Goal: Task Accomplishment & Management: Manage account settings

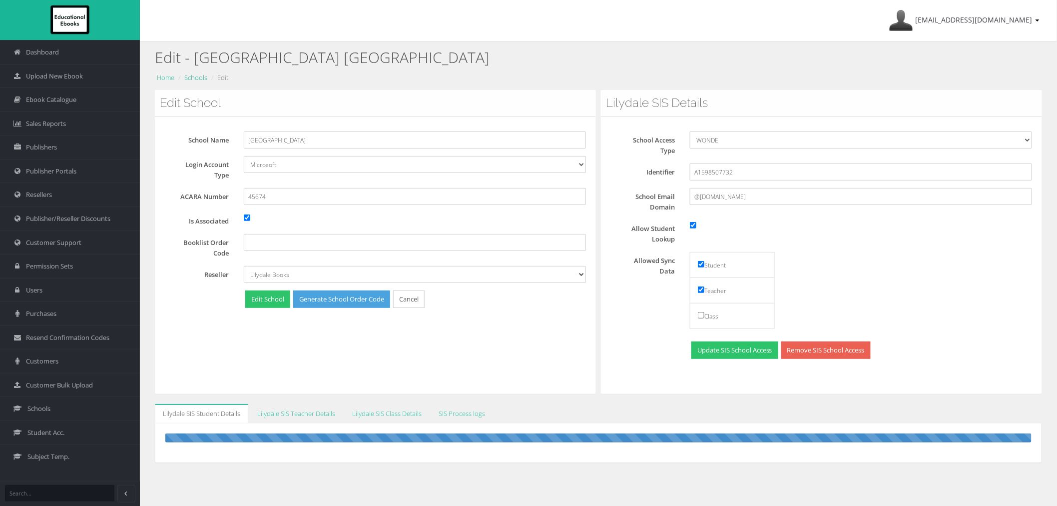
click at [193, 78] on link "Schools" at bounding box center [195, 77] width 23 height 9
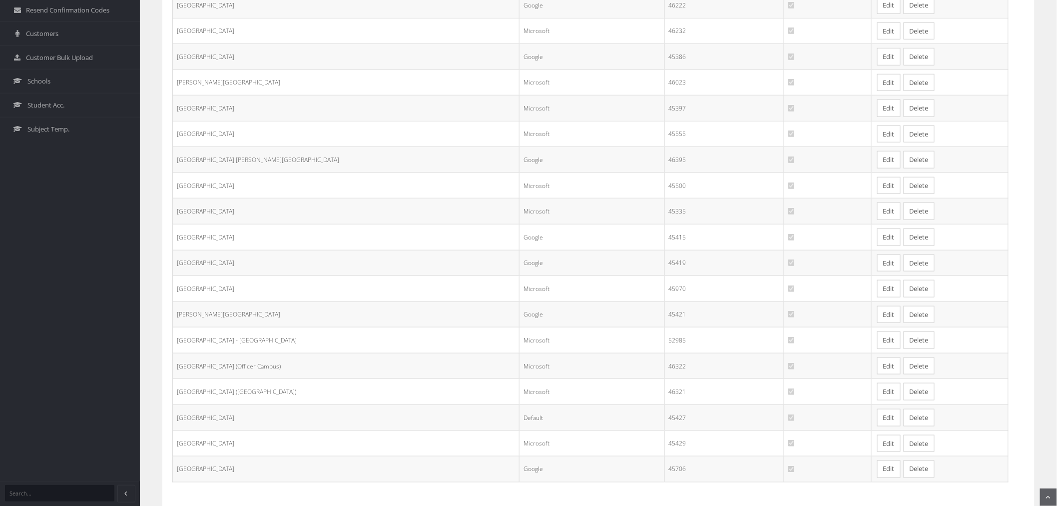
scroll to position [383, 0]
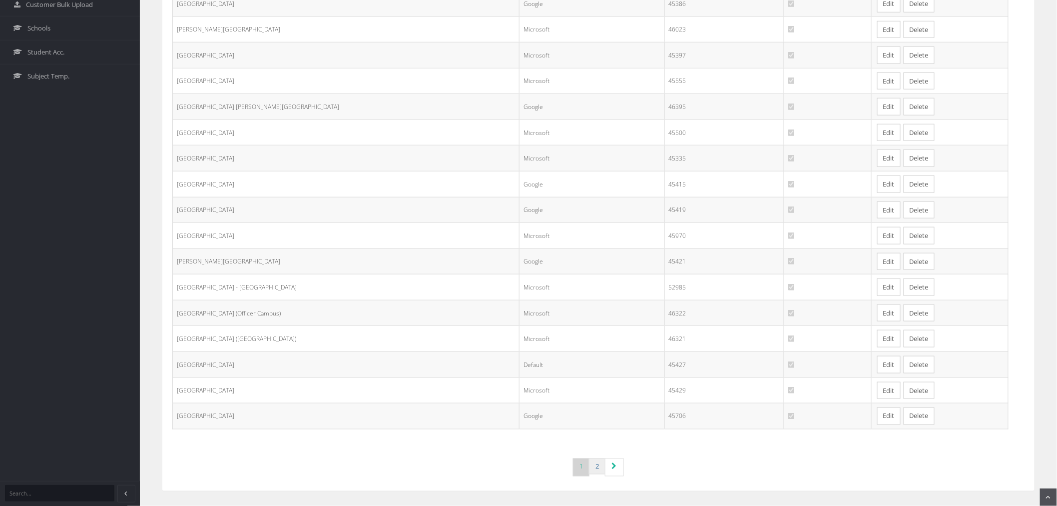
click at [602, 465] on link "2" at bounding box center [597, 466] width 16 height 16
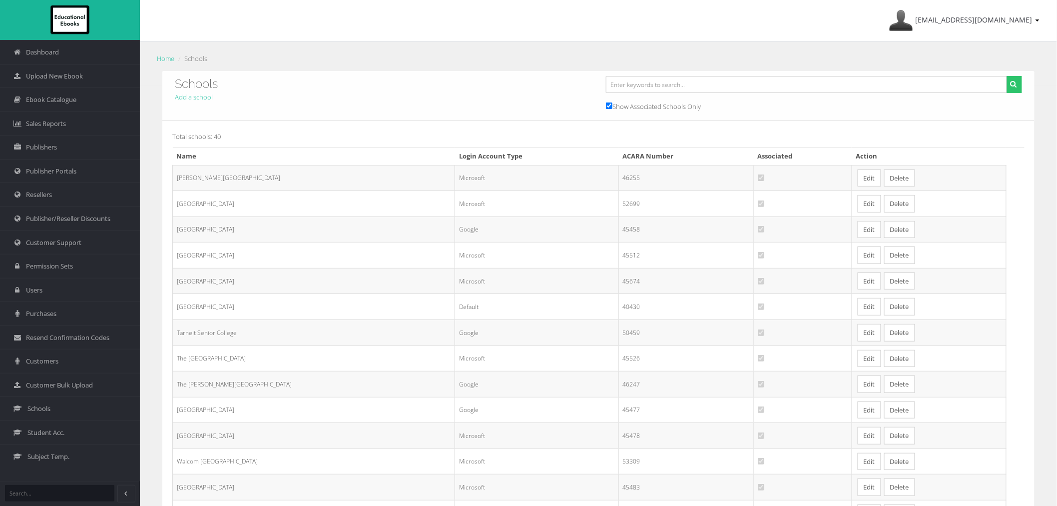
click at [858, 289] on link "Edit" at bounding box center [869, 280] width 23 height 17
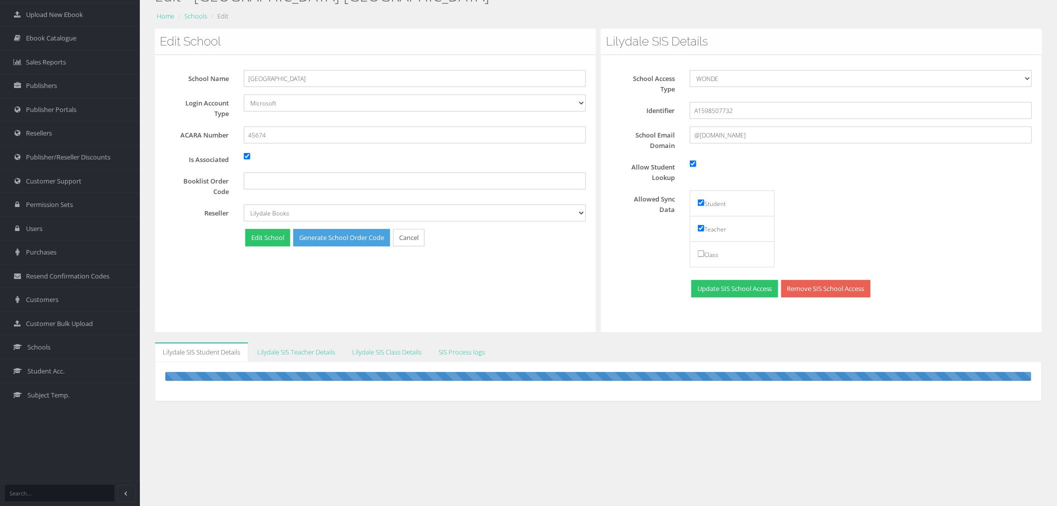
scroll to position [62, 0]
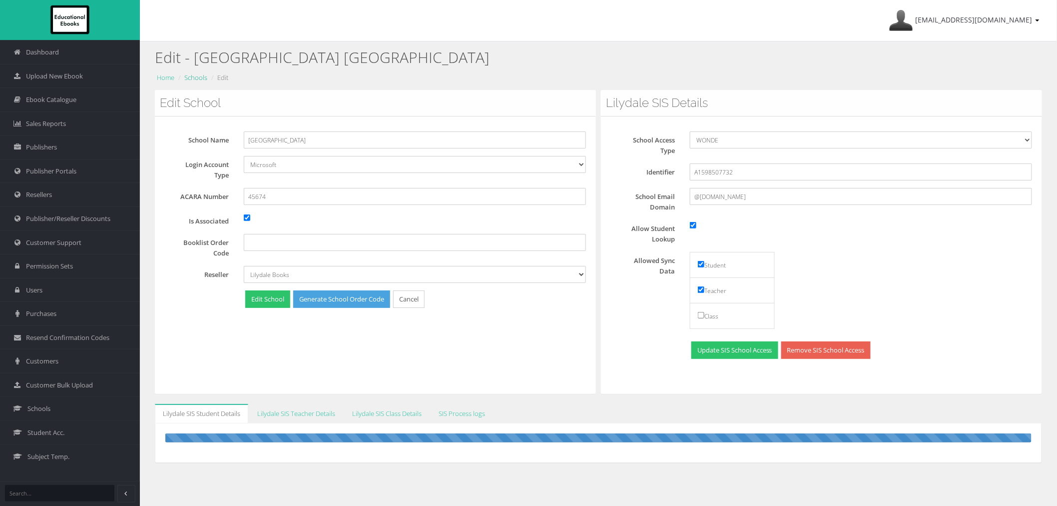
click at [196, 81] on link "Schools" at bounding box center [195, 77] width 23 height 9
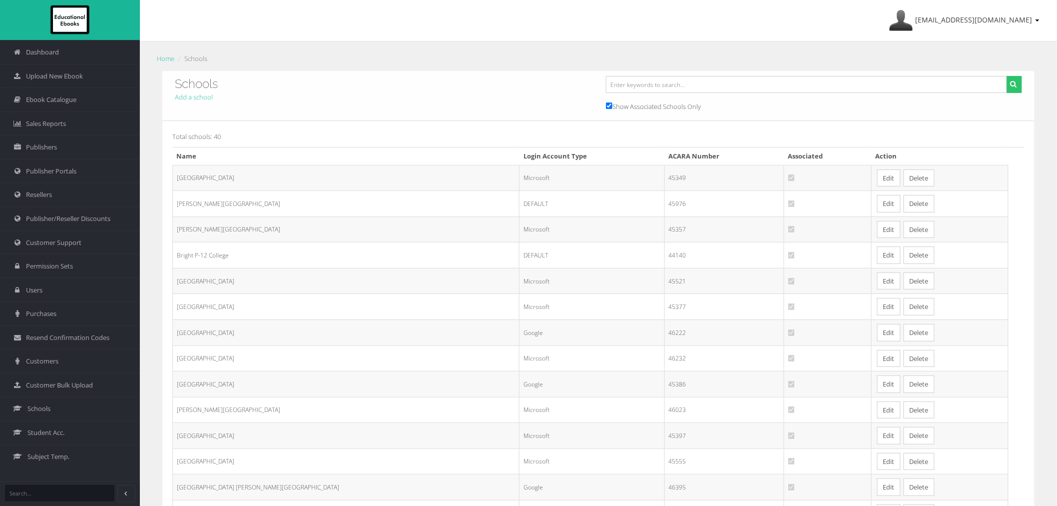
click at [285, 126] on div "Total schools: 40 Name Login Account Type ACARA Number Associated Action Alexan…" at bounding box center [598, 475] width 872 height 708
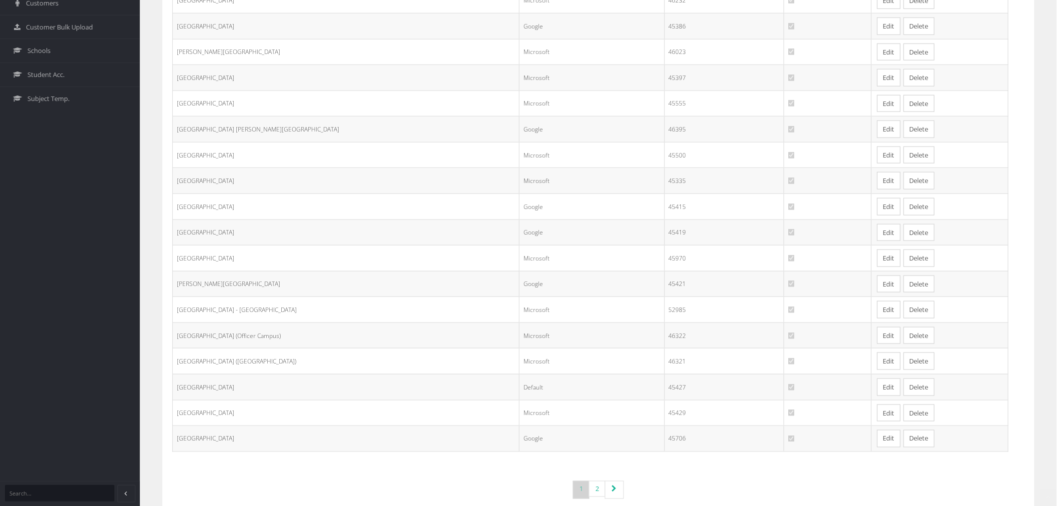
scroll to position [383, 0]
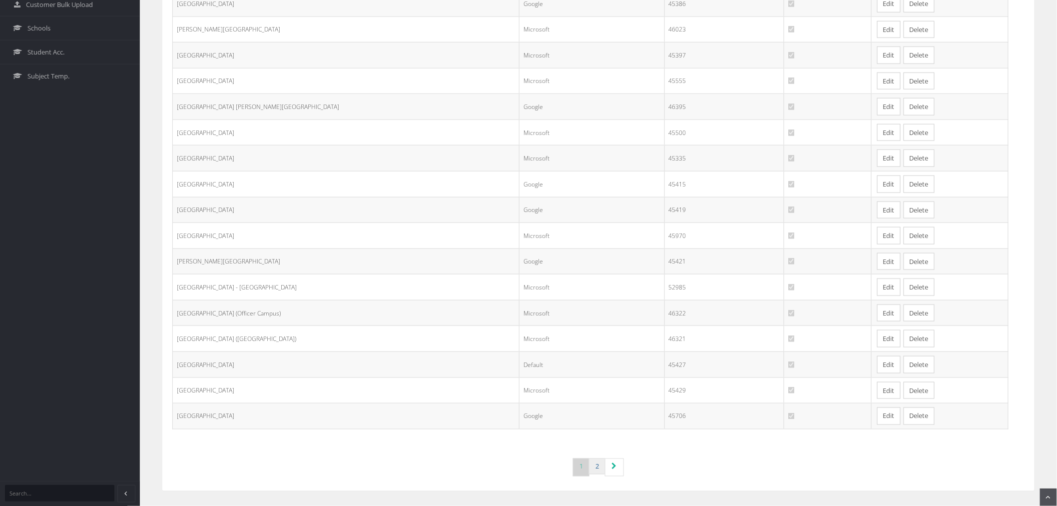
click at [595, 466] on link "2" at bounding box center [597, 466] width 16 height 16
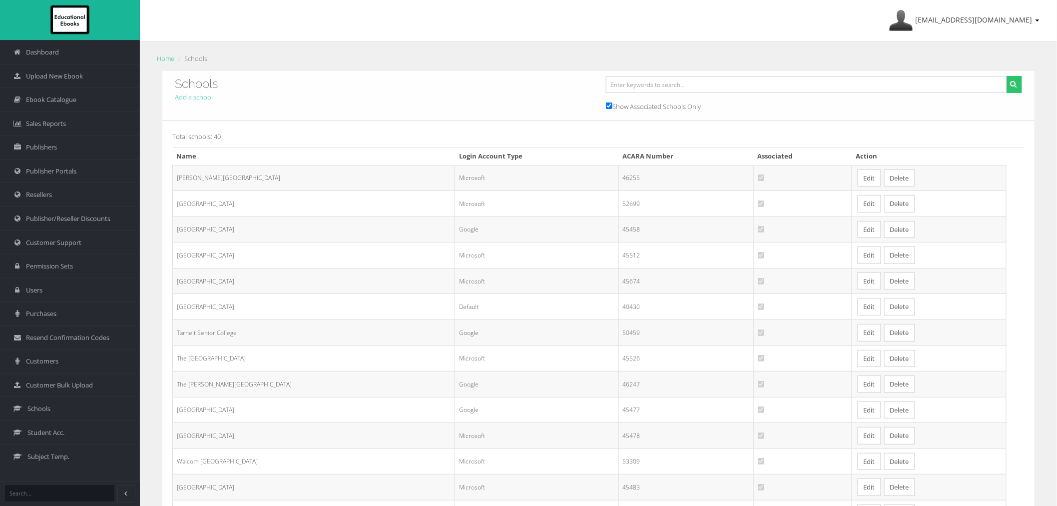
click at [858, 286] on link "Edit" at bounding box center [869, 280] width 23 height 17
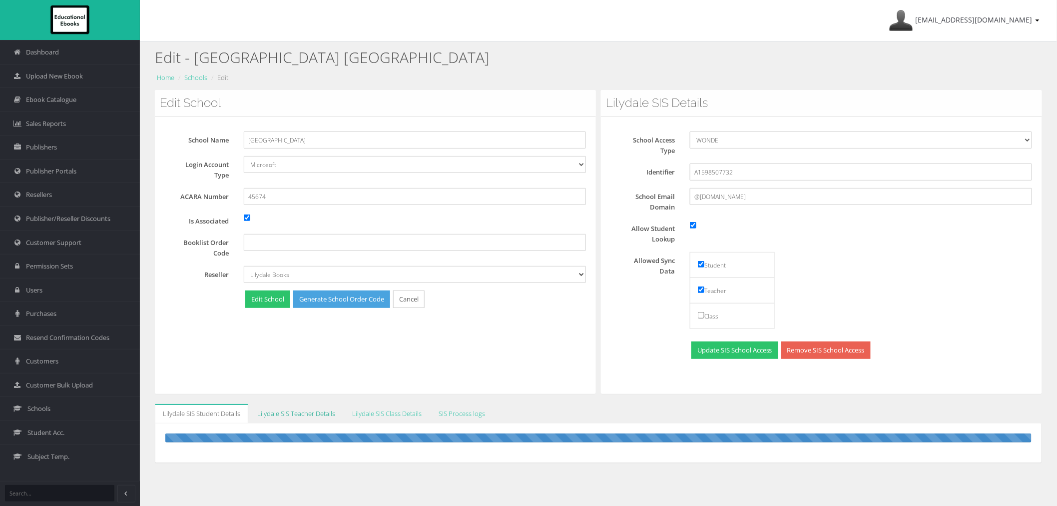
click at [295, 407] on link "Lilydale SIS Teacher Details" at bounding box center [296, 413] width 94 height 19
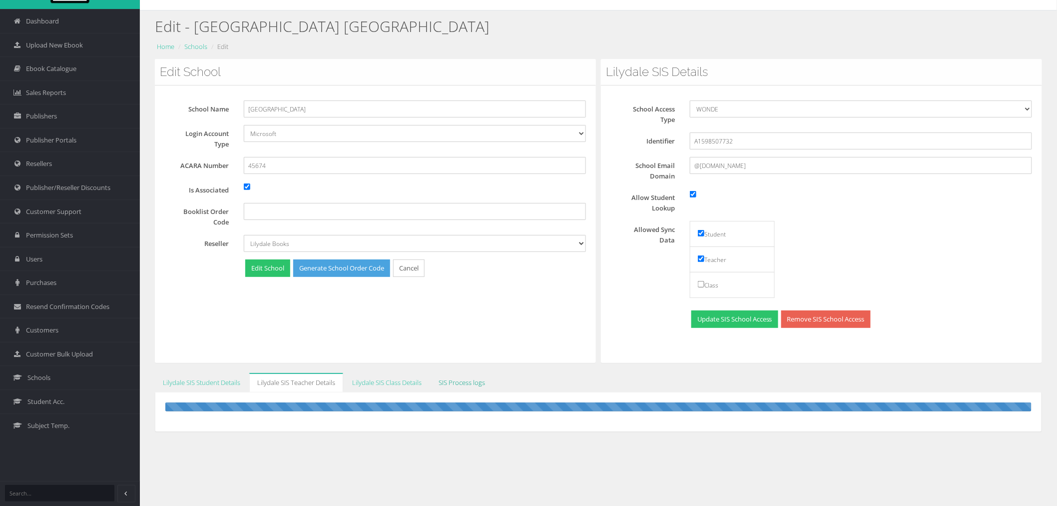
scroll to position [62, 0]
